Goal: Task Accomplishment & Management: Manage account settings

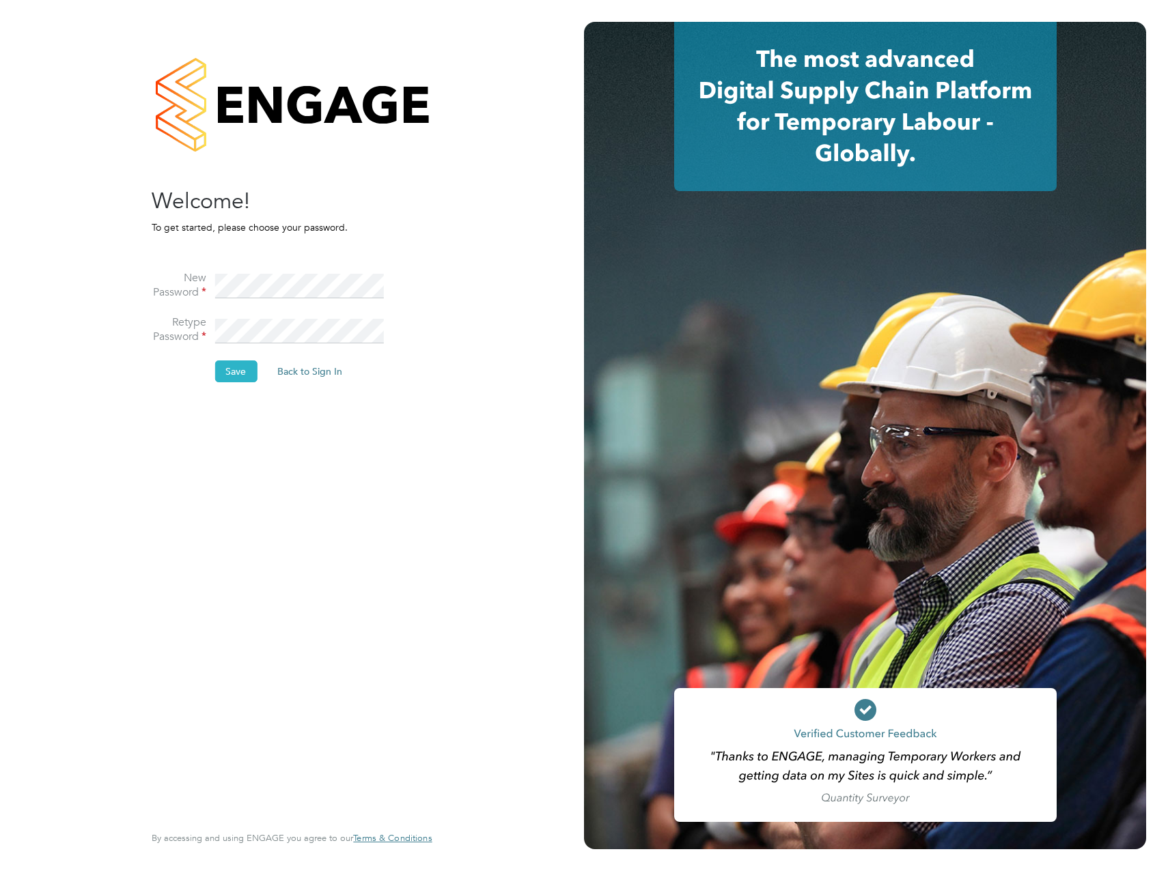
click at [240, 365] on button "Save" at bounding box center [235, 372] width 42 height 22
click at [206, 266] on button "Back to Sign In" at bounding box center [195, 267] width 87 height 22
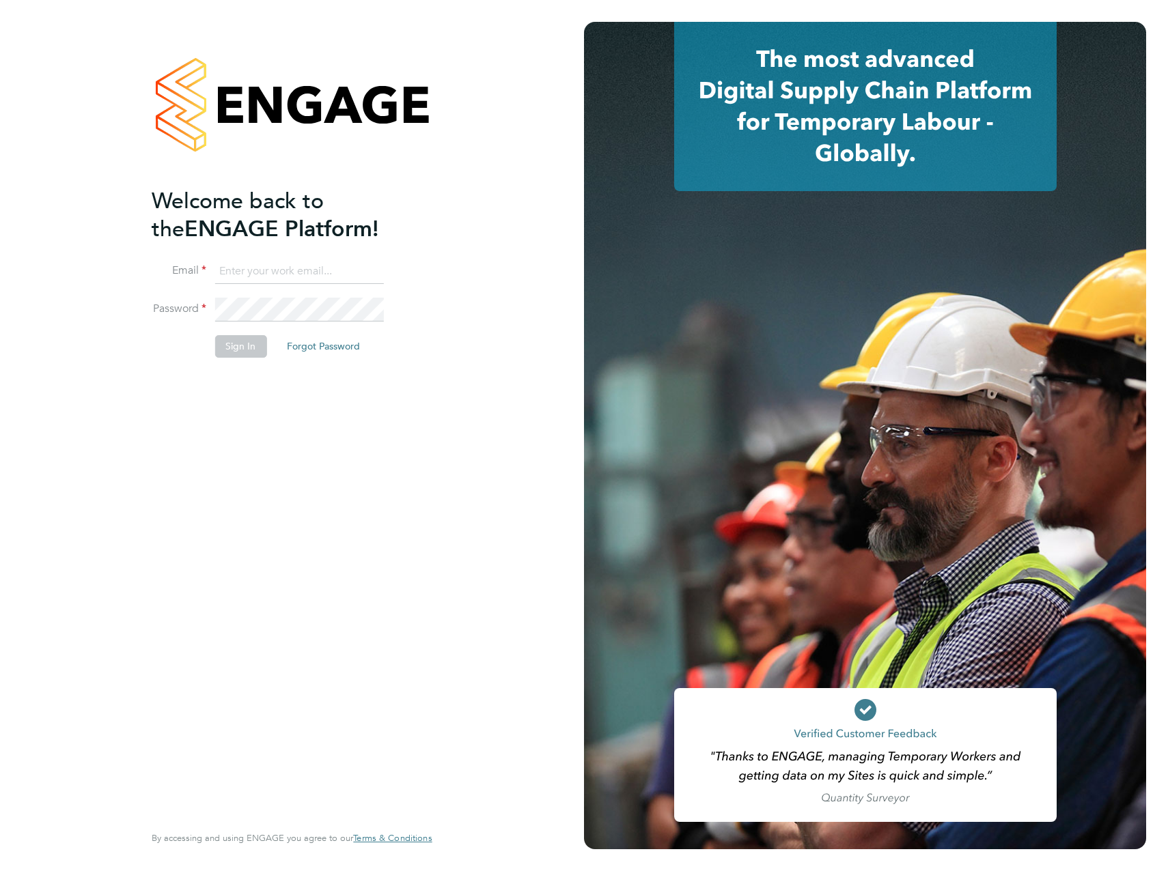
click at [288, 271] on input at bounding box center [298, 271] width 169 height 25
type input "[PERSON_NAME][EMAIL_ADDRESS][PERSON_NAME][DOMAIN_NAME]"
click at [249, 352] on button "Sign In" at bounding box center [240, 346] width 52 height 22
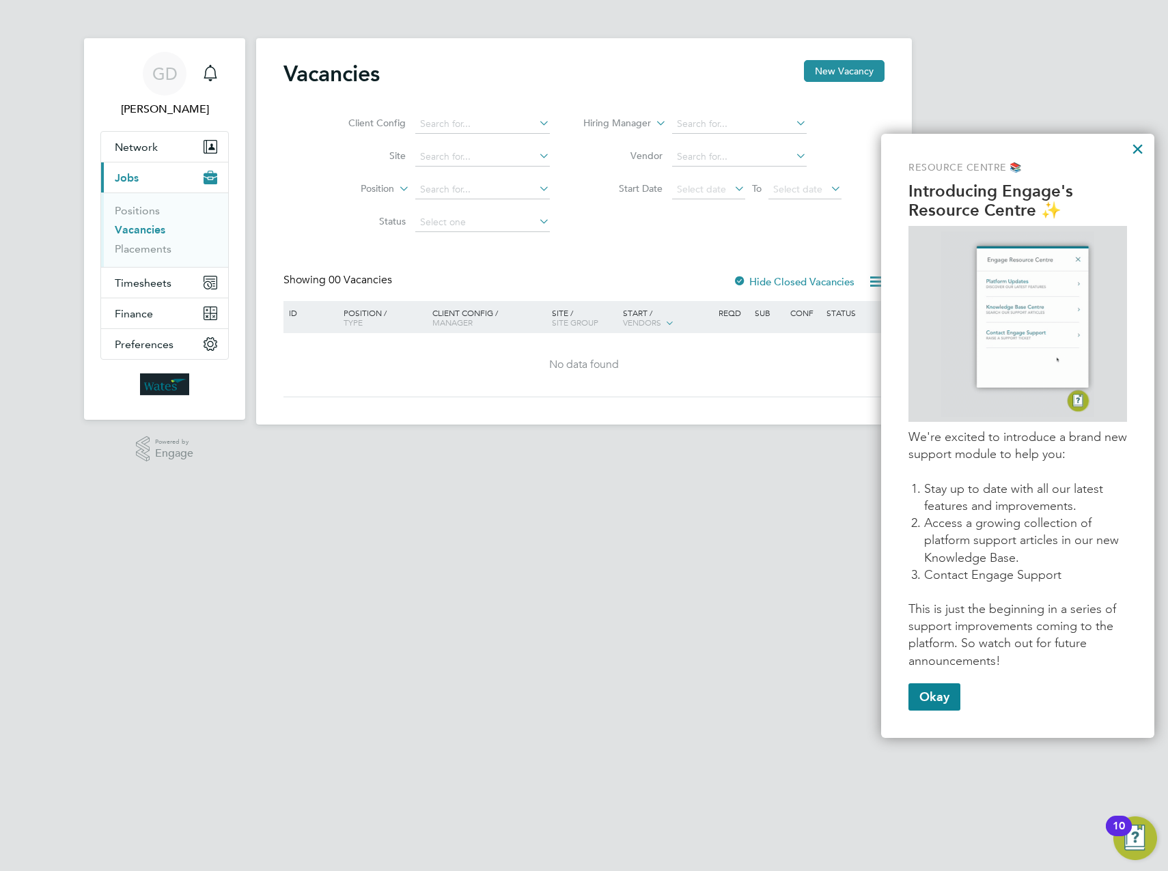
click at [1144, 154] on div "Resource Centre 📚 Introducing Engage's Resource Centre ✨ We're excited to intro…" at bounding box center [1017, 436] width 273 height 604
click at [1136, 145] on button "×" at bounding box center [1137, 149] width 13 height 22
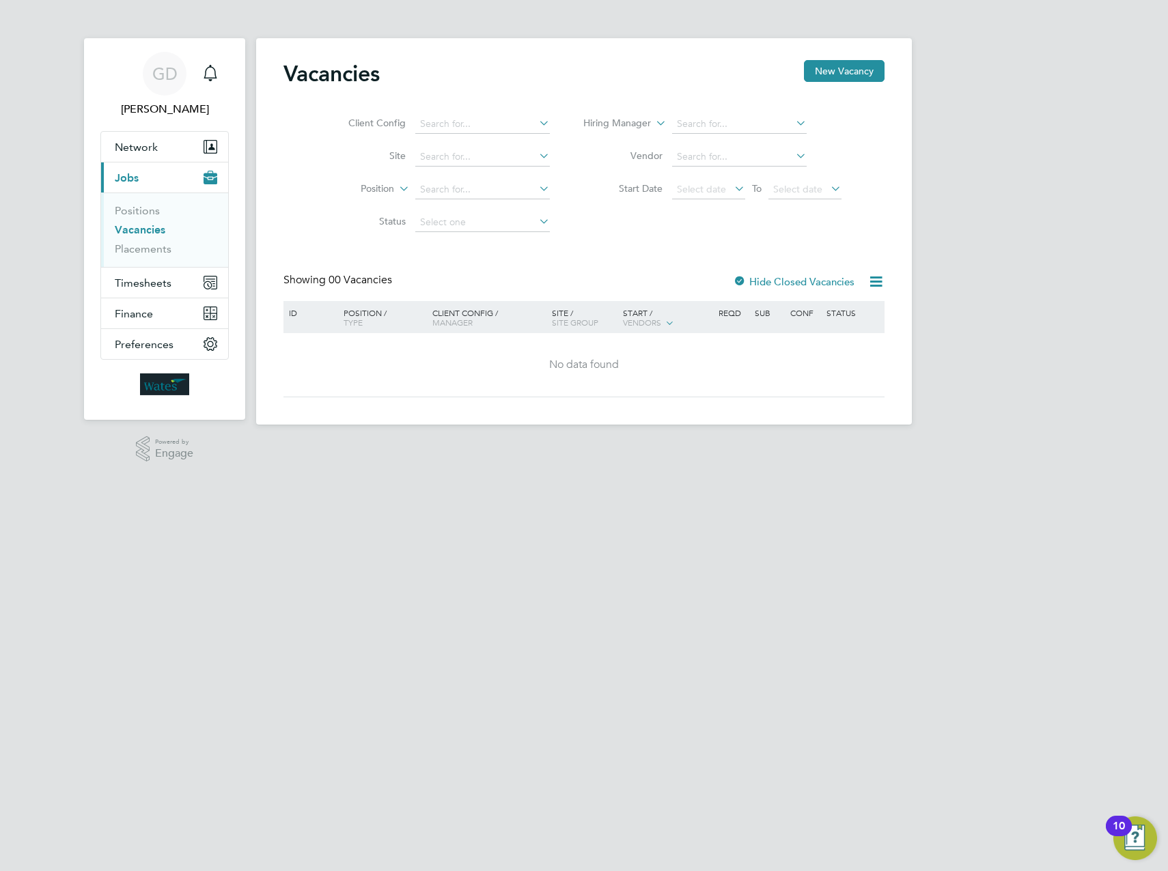
click at [130, 227] on link "Vacancies" at bounding box center [140, 229] width 51 height 13
